Goal: Task Accomplishment & Management: Use online tool/utility

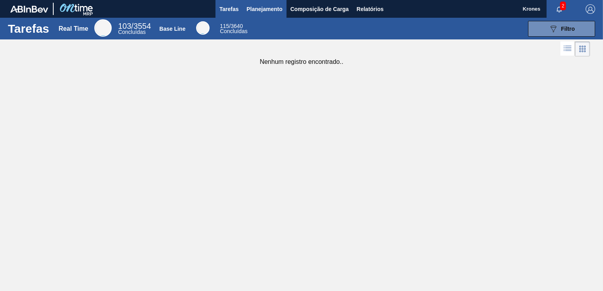
click at [270, 11] on span "Planejamento" at bounding box center [265, 8] width 36 height 9
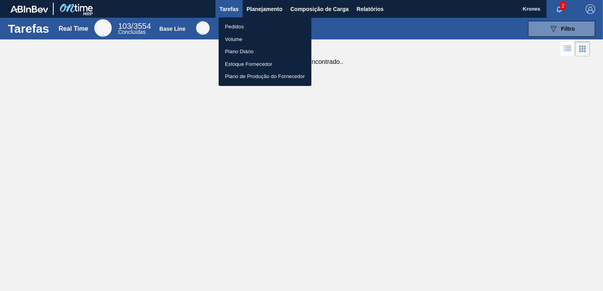
click at [238, 27] on li "Pedidos" at bounding box center [265, 27] width 93 height 13
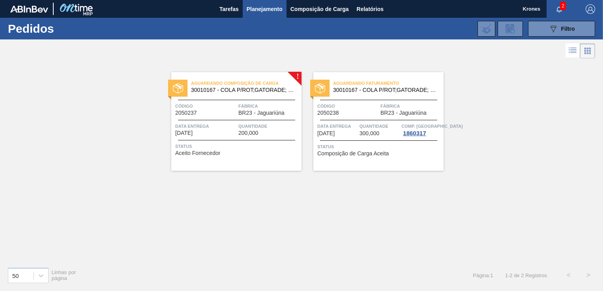
click at [220, 111] on div "Código 2050237" at bounding box center [205, 109] width 61 height 14
click at [218, 107] on span "Código" at bounding box center [205, 106] width 61 height 8
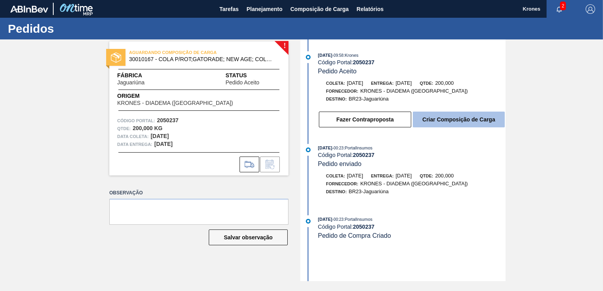
click at [436, 120] on button "Criar Composição de Carga" at bounding box center [459, 120] width 92 height 16
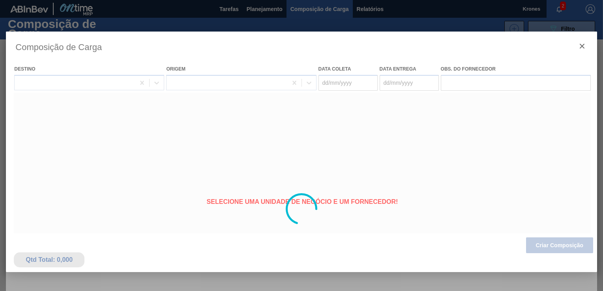
type coleta "[DATE]"
type Entrega "[DATE]"
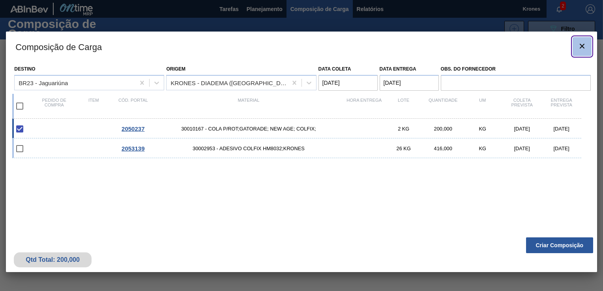
click at [583, 47] on icon "botão de ícone" at bounding box center [582, 45] width 9 height 9
